Goal: Task Accomplishment & Management: Complete application form

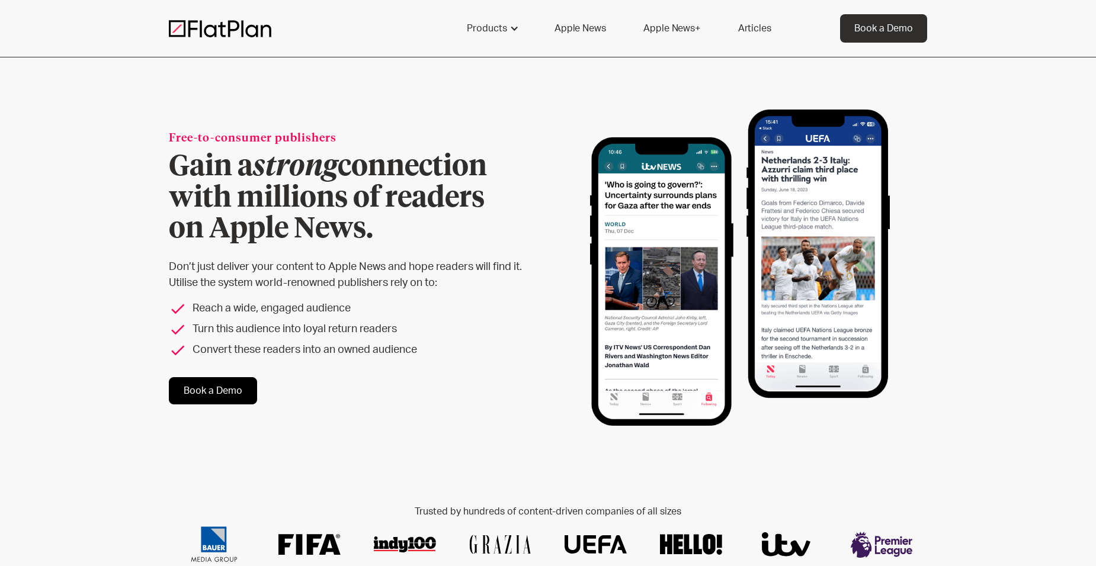
click at [930, 107] on div "Free-to-consumer publishers Gain a strong connection with millions of readers o…" at bounding box center [548, 267] width 1096 height 421
drag, startPoint x: 930, startPoint y: 107, endPoint x: 877, endPoint y: 22, distance: 100.0
click at [877, 22] on div "Book a Demo" at bounding box center [883, 28] width 59 height 14
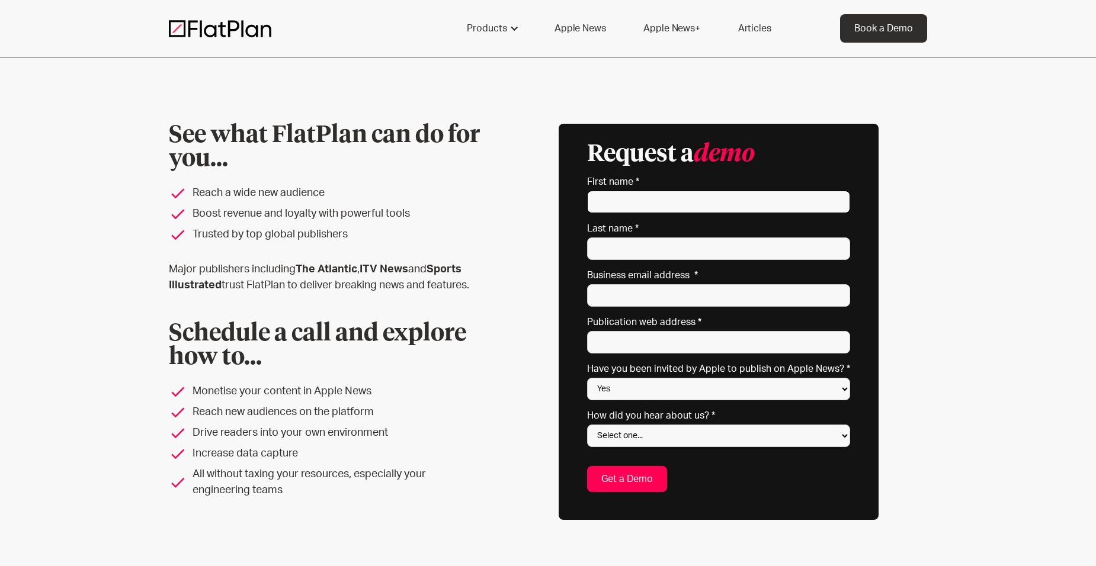
click at [729, 194] on input "First name *" at bounding box center [718, 202] width 263 height 23
type input "Caitlyn"
type input "Salyer"
type input "cait@verifiedinvesting.com"
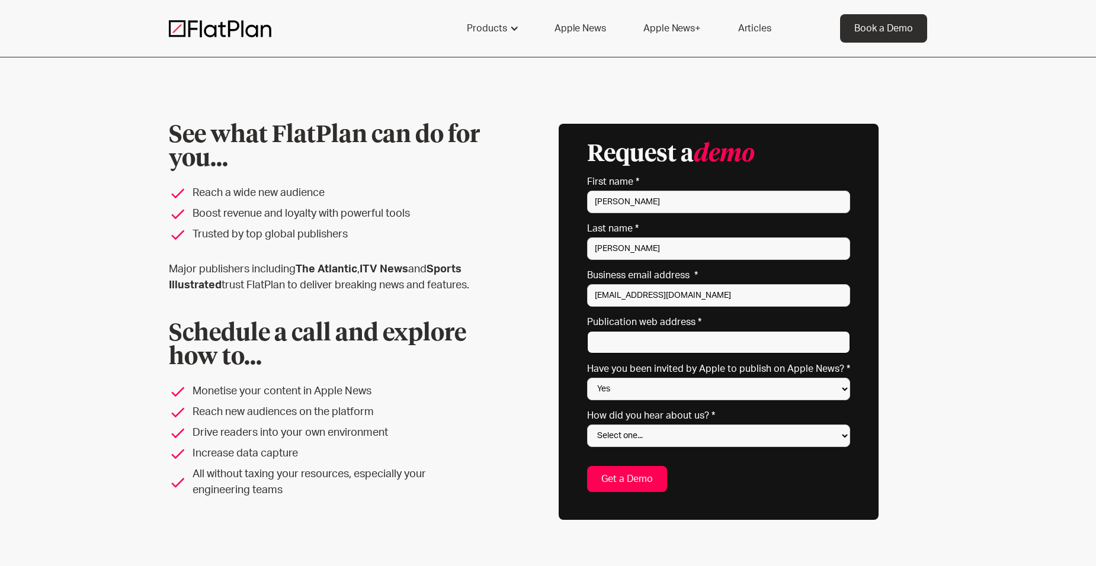
type input "https://verifiedinvesting.com/"
click at [925, 246] on div "See what FlatPlan can do for you... Reach a wide new audience Boost revenue and…" at bounding box center [548, 322] width 758 height 396
click at [957, 181] on div "See what FlatPlan can do for you... Reach a wide new audience Boost revenue and…" at bounding box center [548, 321] width 1096 height 529
click at [656, 392] on select "Yes No Not sure" at bounding box center [718, 389] width 263 height 23
select select "No"
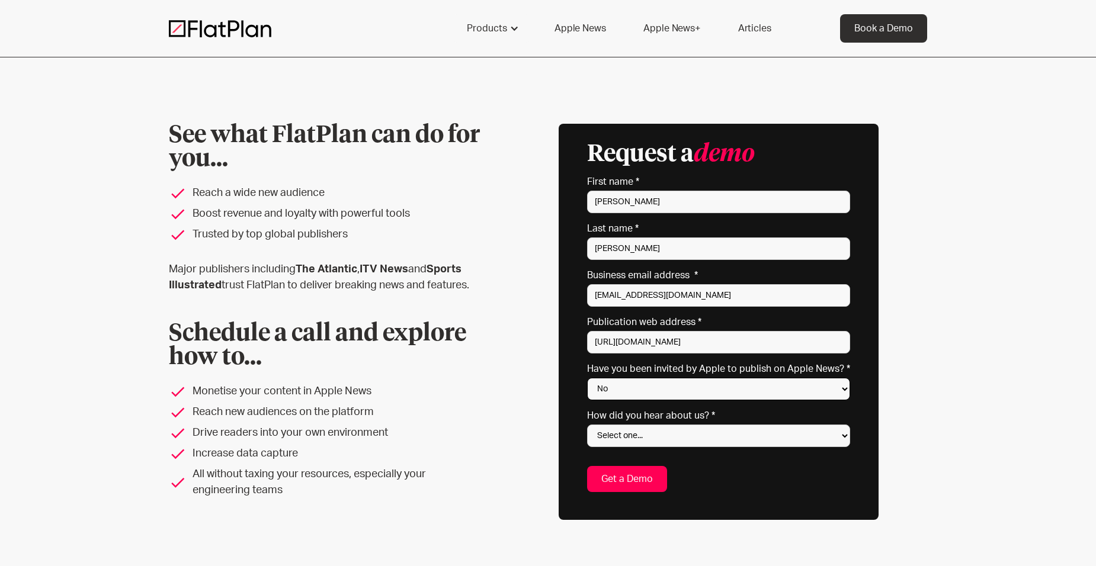
click at [591, 378] on select "Yes No Not sure" at bounding box center [718, 389] width 263 height 23
click at [667, 440] on select "Select one... Search engine (Google, DuckDuckGo etc) Apple website Google Ad Li…" at bounding box center [718, 436] width 263 height 23
select select "Search engine"
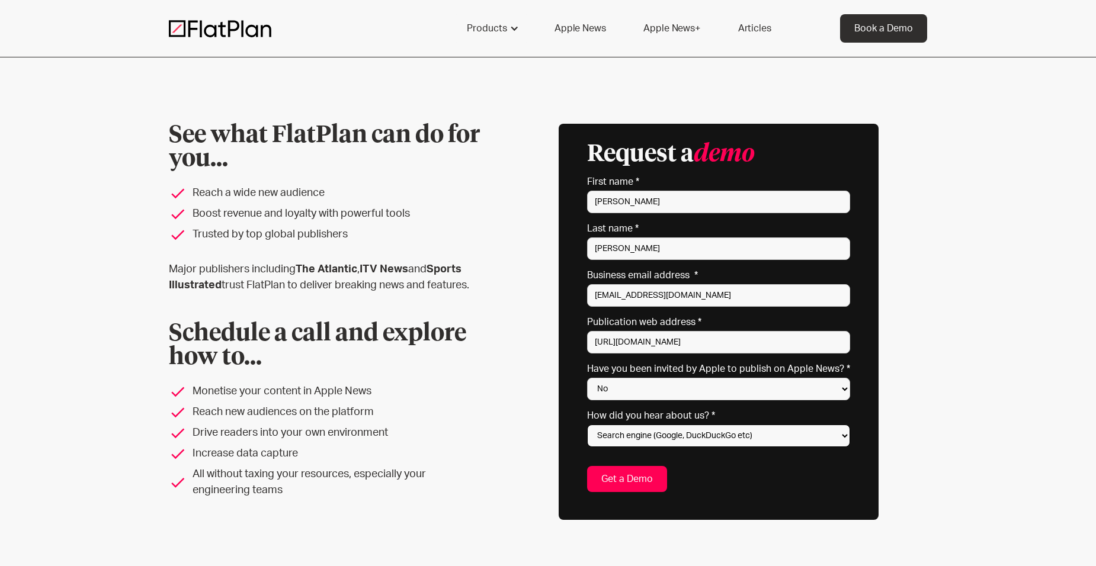
click at [591, 425] on select "Select one... Search engine (Google, DuckDuckGo etc) Apple website Google Ad Li…" at bounding box center [718, 436] width 263 height 23
click at [645, 482] on input "Get a Demo" at bounding box center [627, 479] width 80 height 26
type input "Please wait..."
